Goal: Task Accomplishment & Management: Contribute content

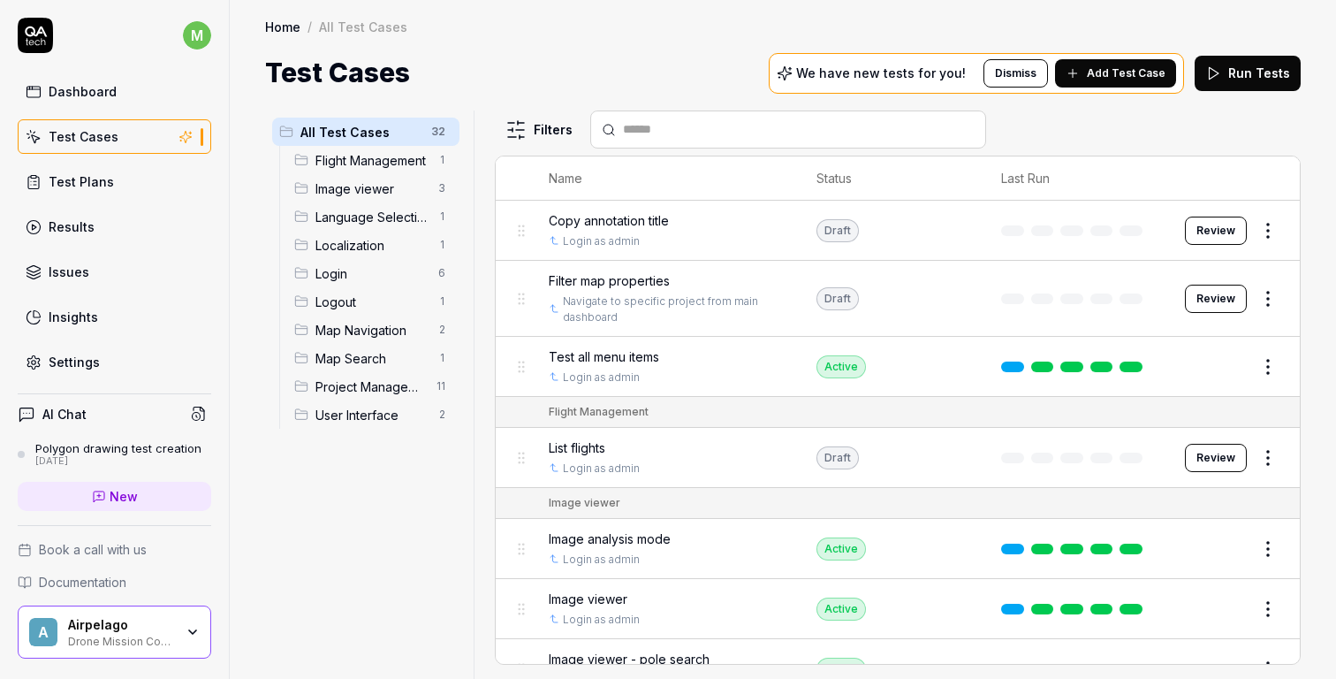
click at [121, 92] on link "Dashboard" at bounding box center [115, 91] width 194 height 34
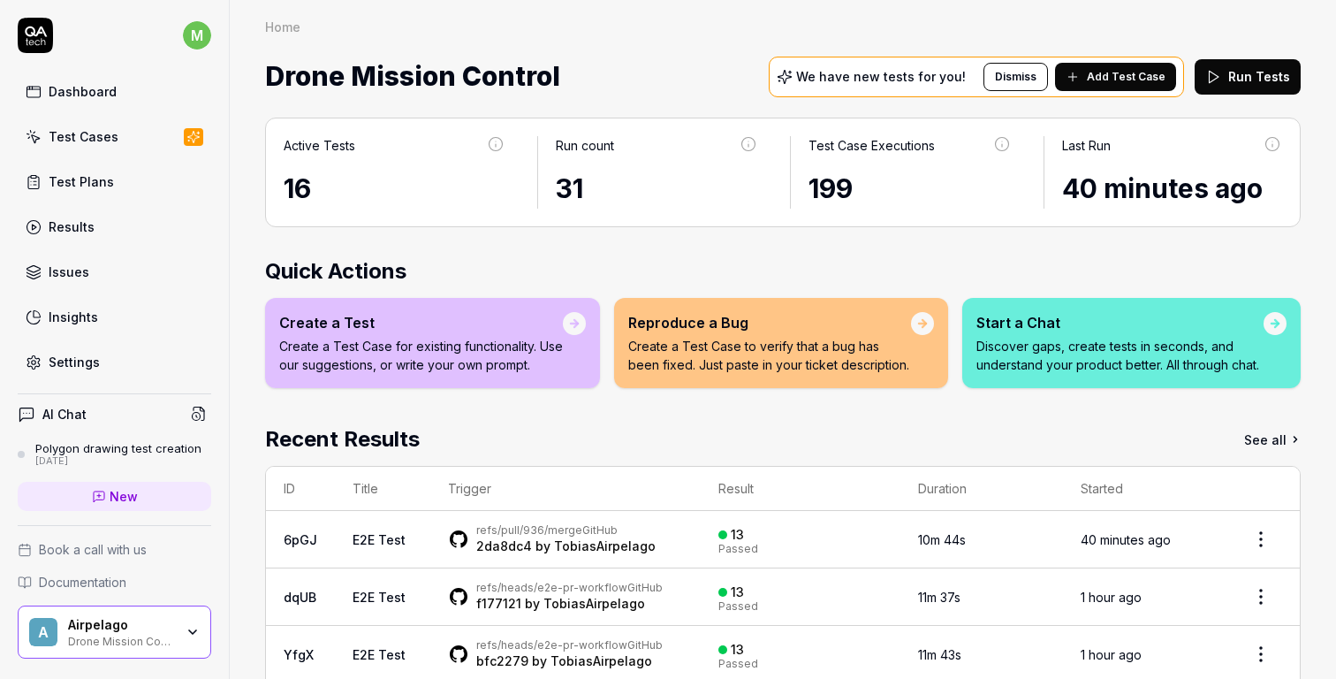
click at [101, 175] on div "Test Plans" at bounding box center [81, 181] width 65 height 19
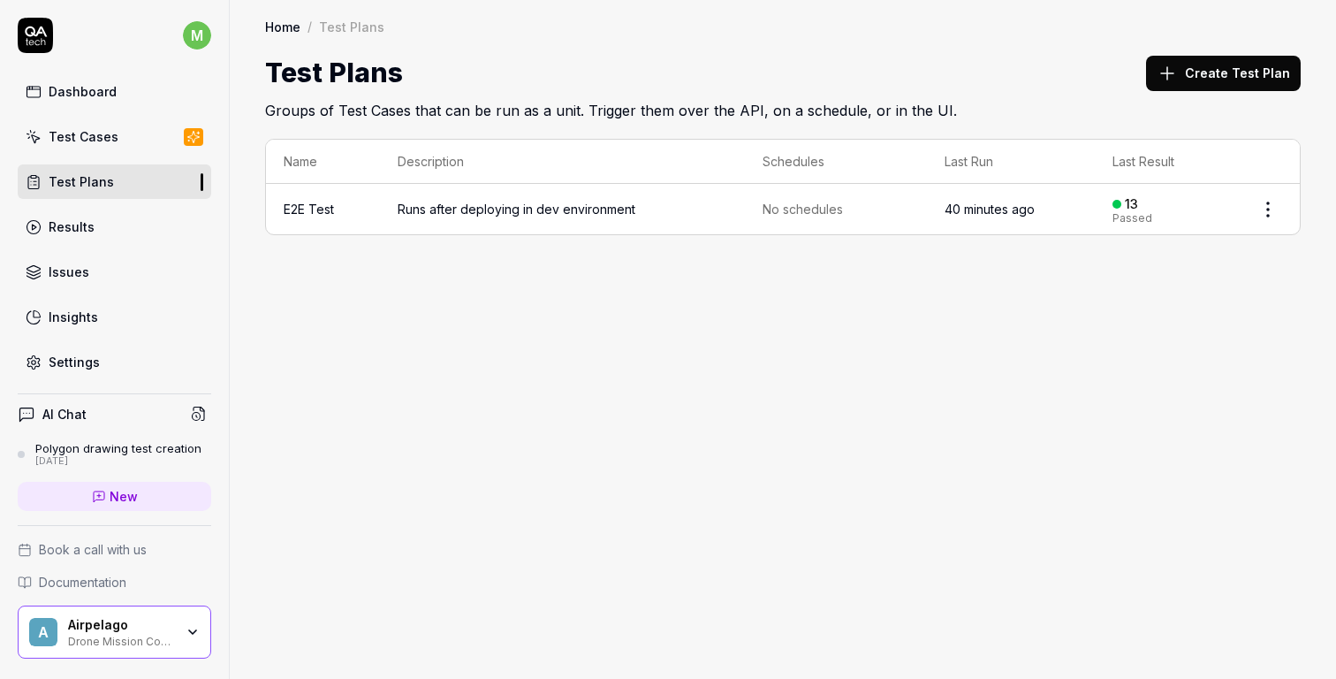
click at [482, 209] on span "Runs after deploying in dev environment" at bounding box center [562, 209] width 329 height 19
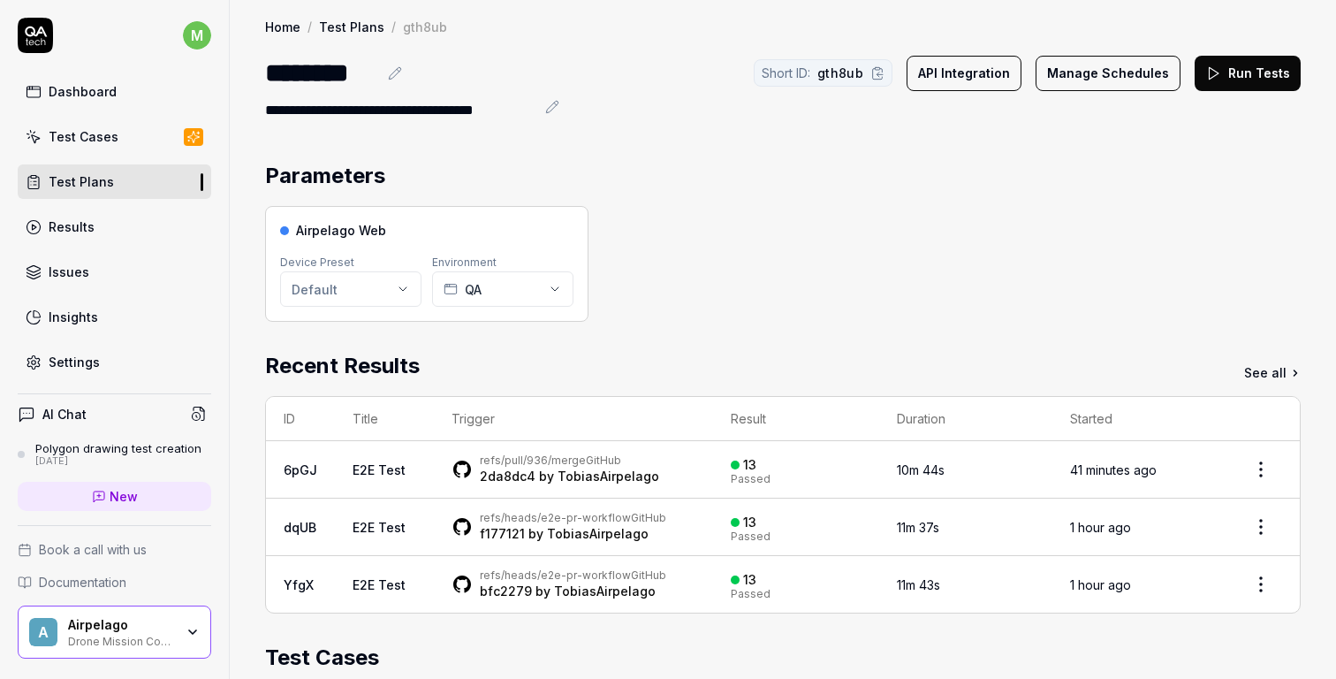
click at [877, 188] on div "Parameters" at bounding box center [783, 176] width 1036 height 32
click at [133, 145] on link "Test Cases" at bounding box center [115, 136] width 194 height 34
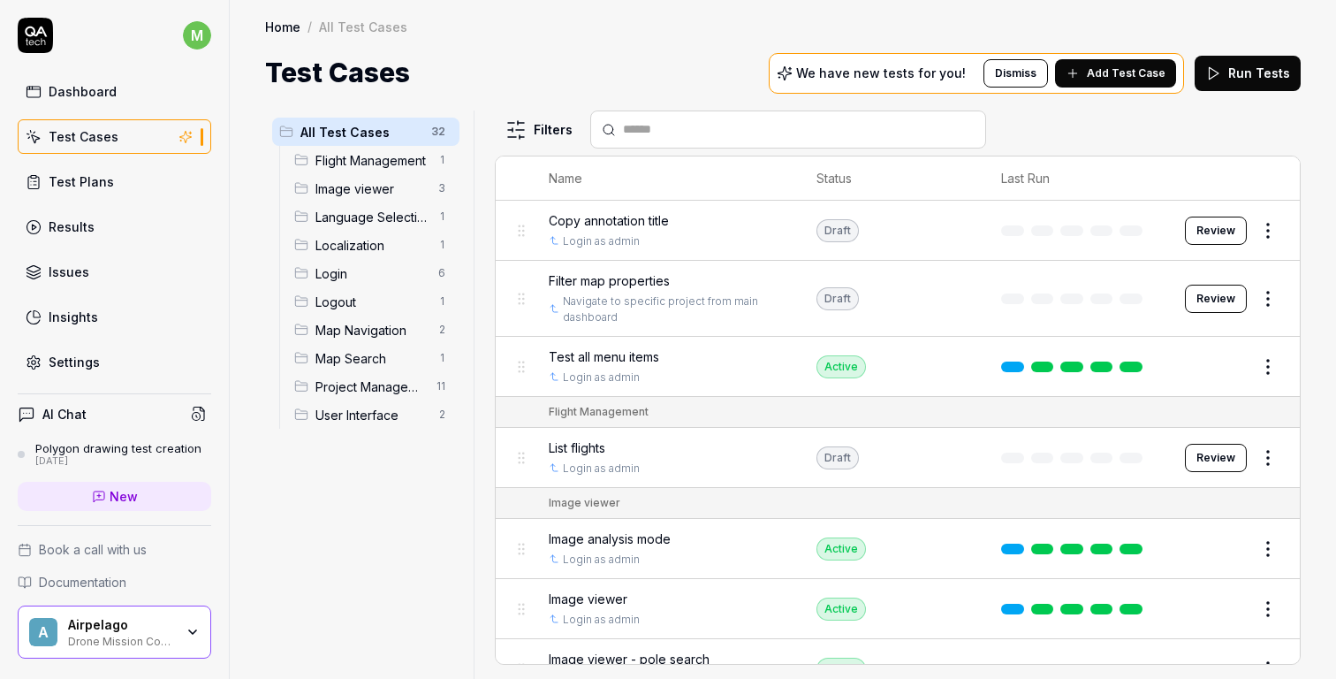
click at [1135, 72] on span "Add Test Case" at bounding box center [1126, 73] width 79 height 16
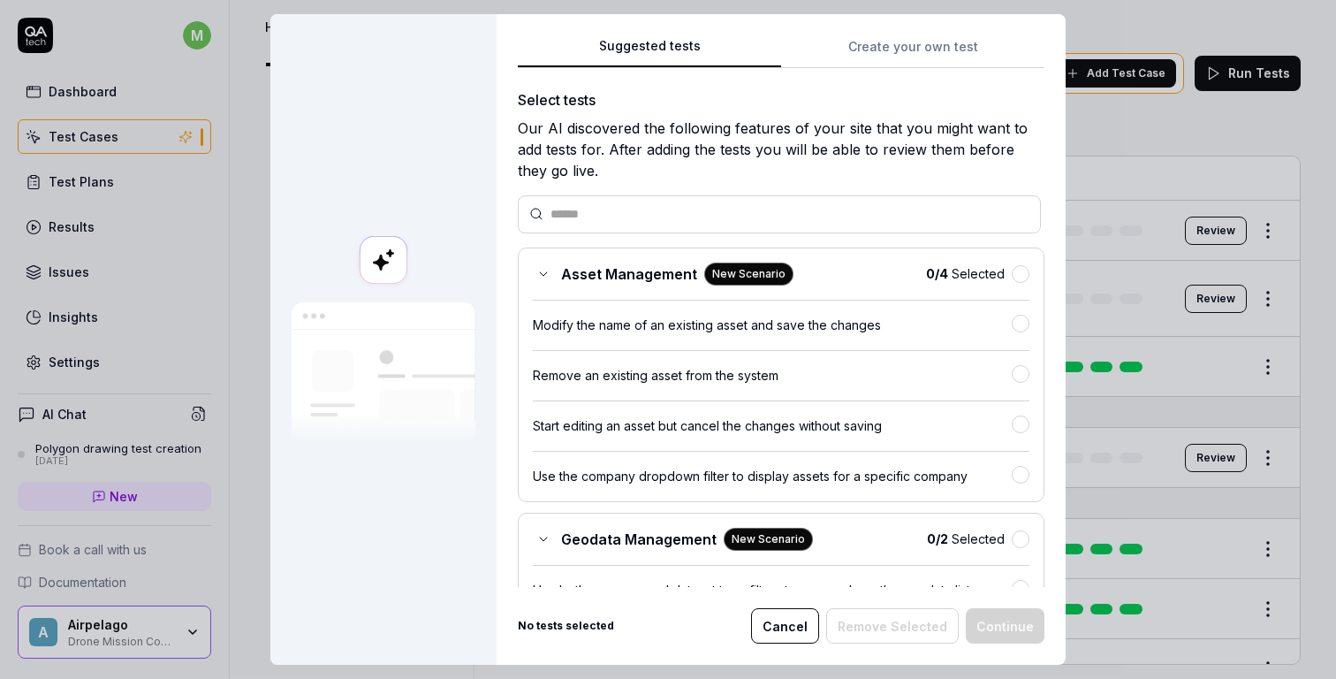
click at [905, 49] on button "Create your own test" at bounding box center [912, 52] width 263 height 32
